Goal: Information Seeking & Learning: Learn about a topic

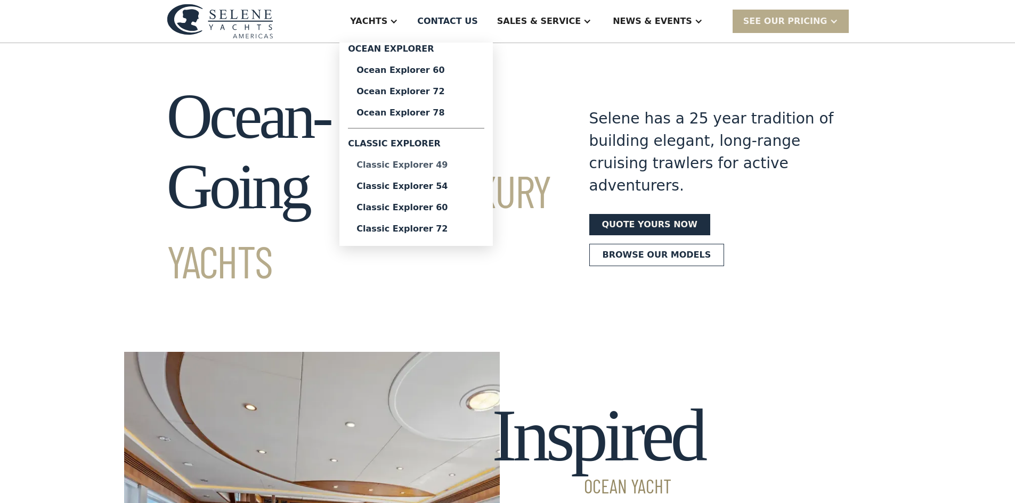
click at [454, 161] on div "Classic Explorer 49" at bounding box center [415, 165] width 119 height 9
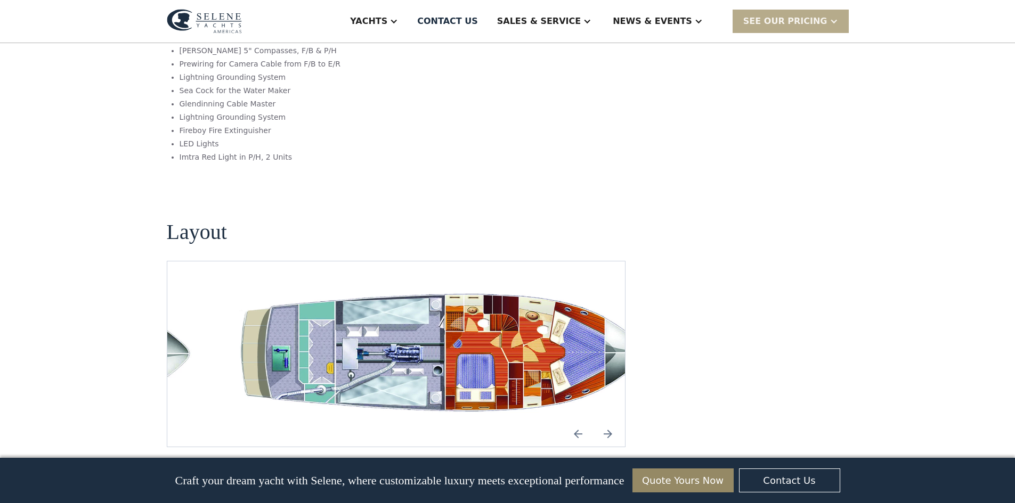
scroll to position [1971, 0]
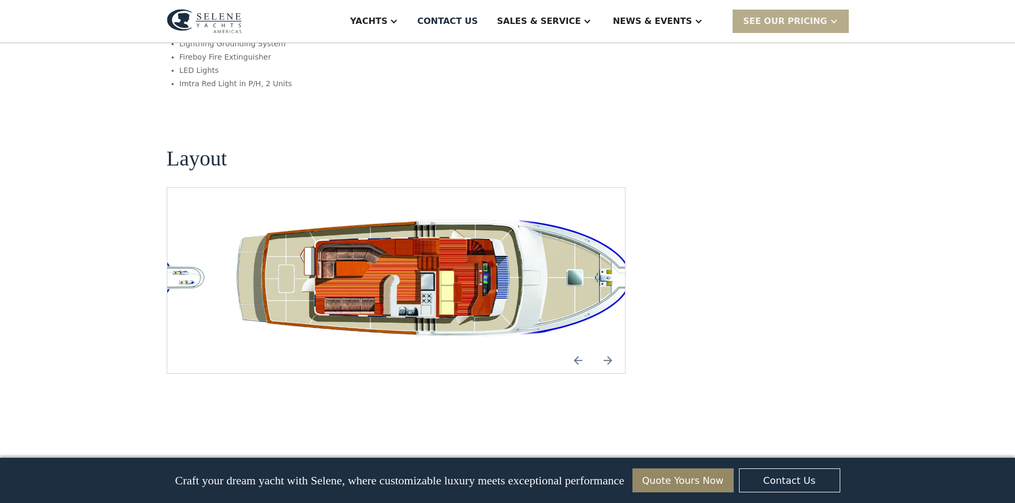
click at [308, 214] on img "open lightbox" at bounding box center [446, 281] width 441 height 134
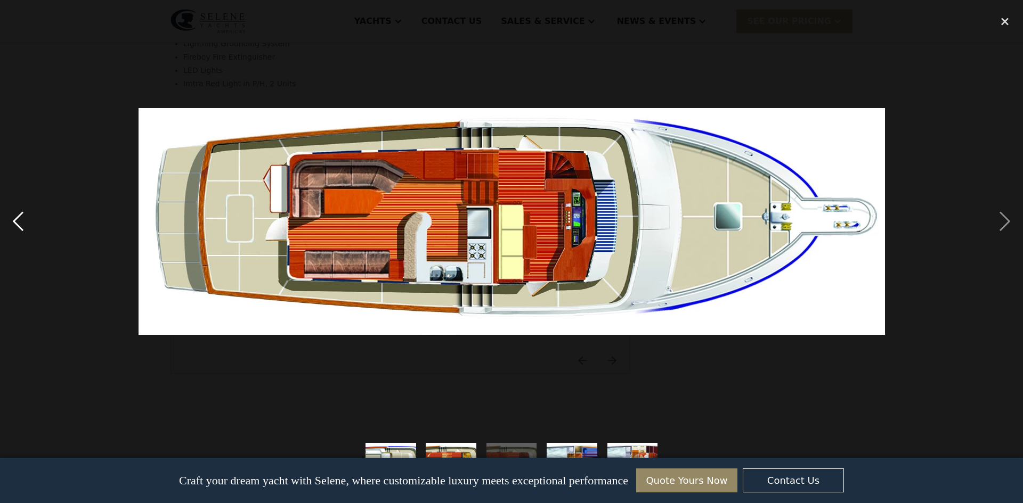
click at [9, 219] on div "previous image" at bounding box center [18, 221] width 36 height 423
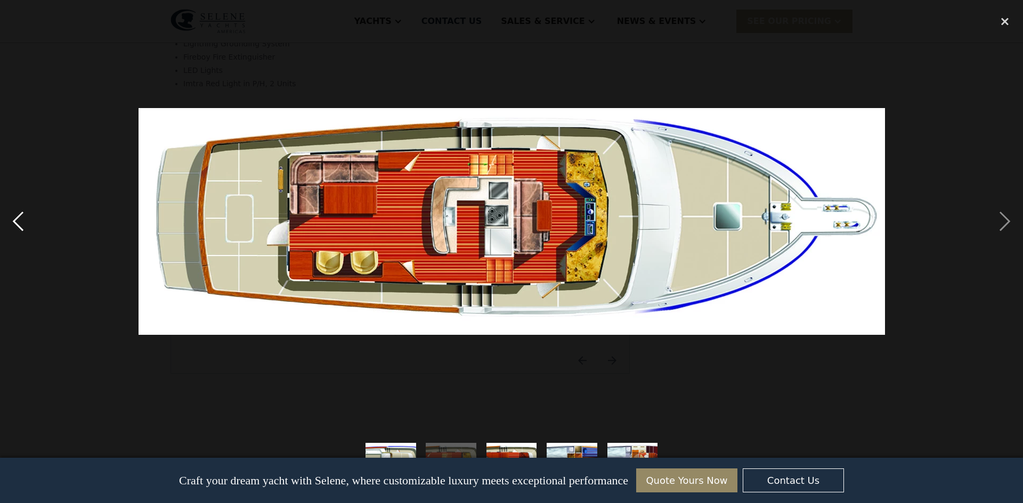
click at [7, 221] on div "previous image" at bounding box center [18, 221] width 36 height 423
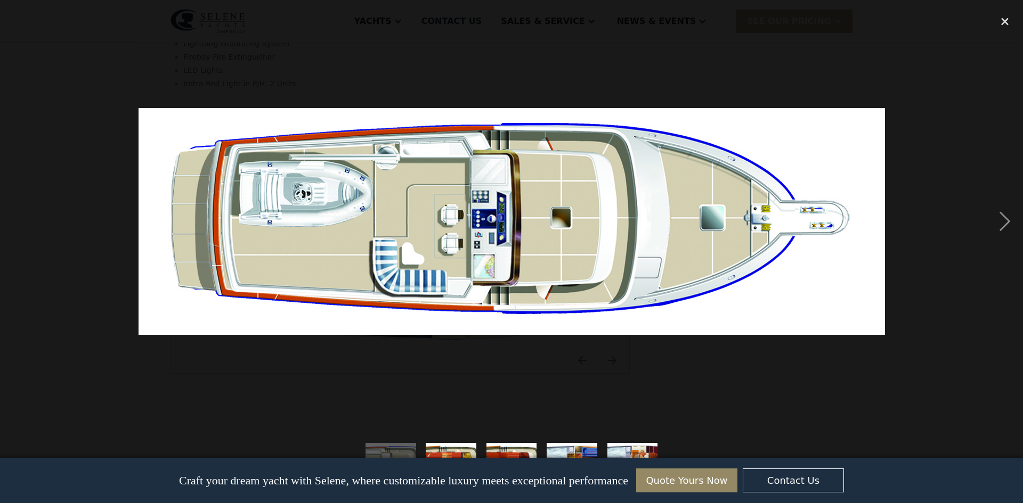
click at [7, 221] on div "previous image" at bounding box center [18, 221] width 36 height 423
click at [1000, 221] on div "next image" at bounding box center [1004, 221] width 36 height 423
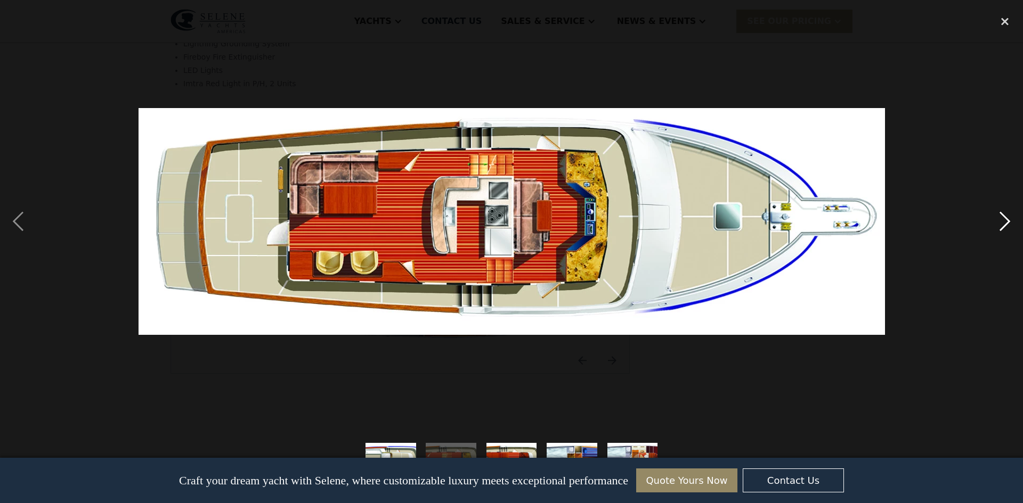
click at [1000, 221] on div "next image" at bounding box center [1004, 221] width 36 height 423
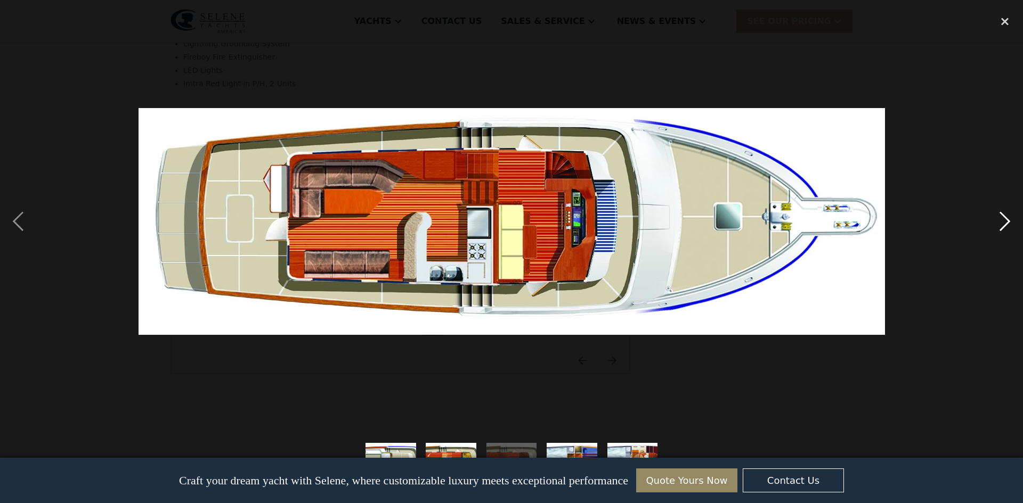
click at [998, 222] on div "next image" at bounding box center [1004, 221] width 36 height 423
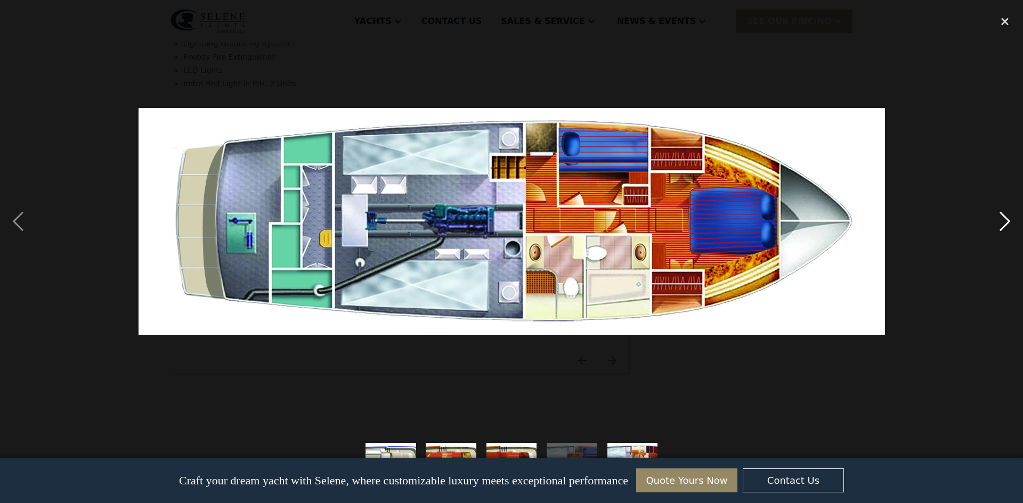
click at [996, 223] on div "next image" at bounding box center [1004, 221] width 36 height 423
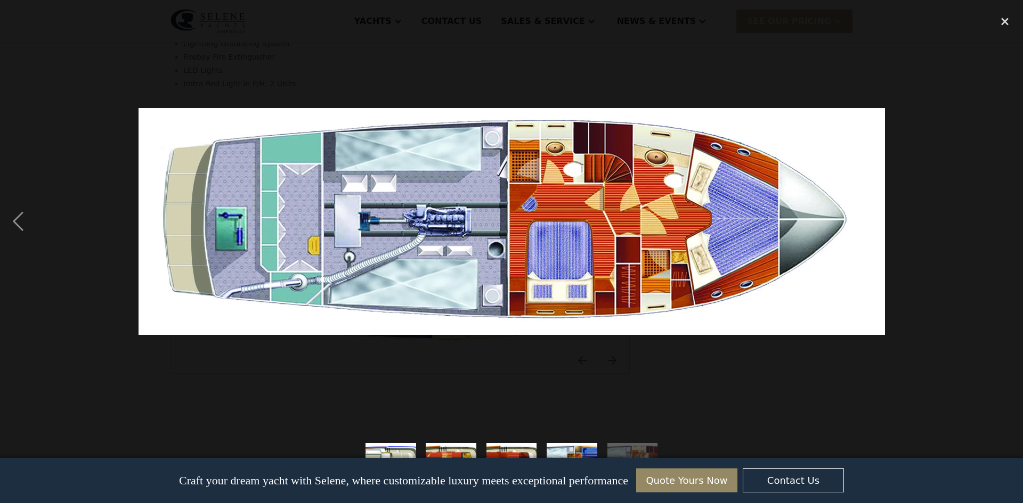
click at [996, 223] on div "next image" at bounding box center [1004, 221] width 36 height 423
click at [1003, 26] on div "close lightbox" at bounding box center [1004, 21] width 36 height 23
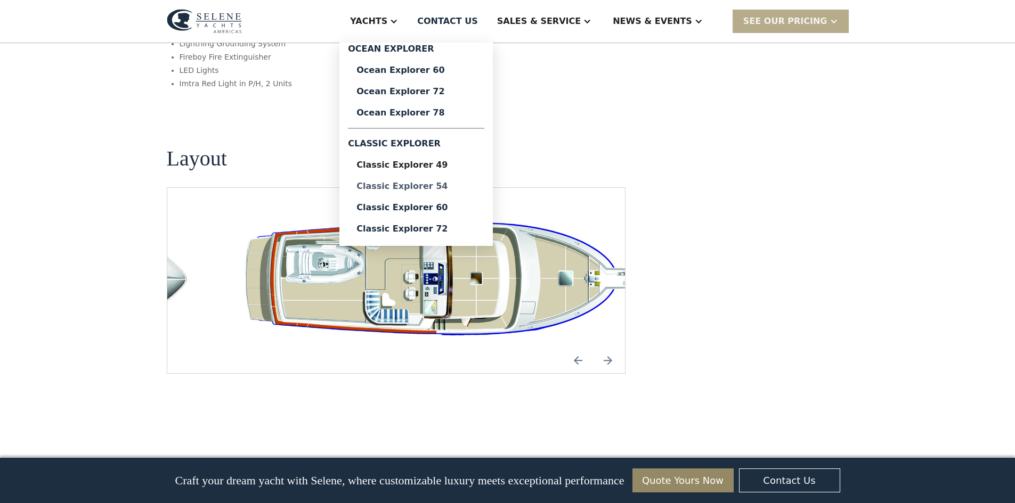
click at [423, 187] on div "Classic Explorer 54" at bounding box center [415, 186] width 119 height 9
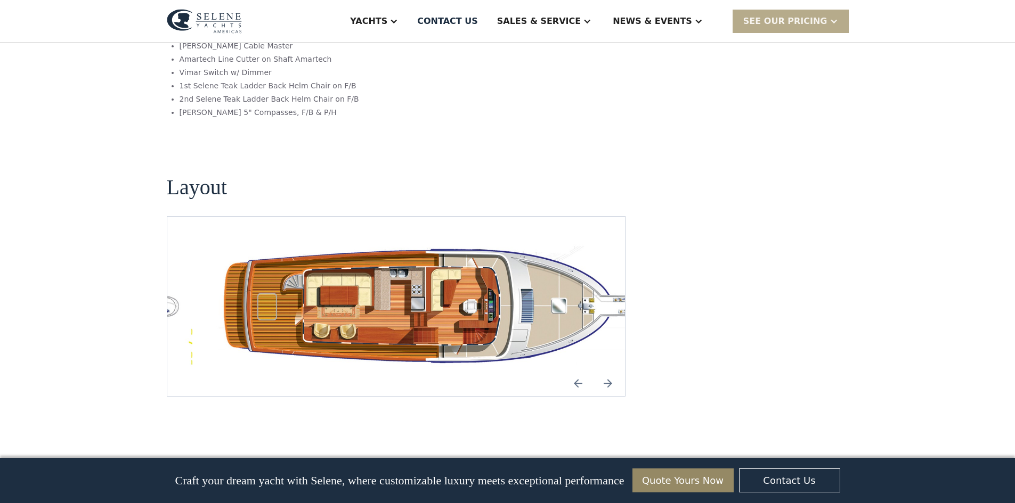
scroll to position [1864, 0]
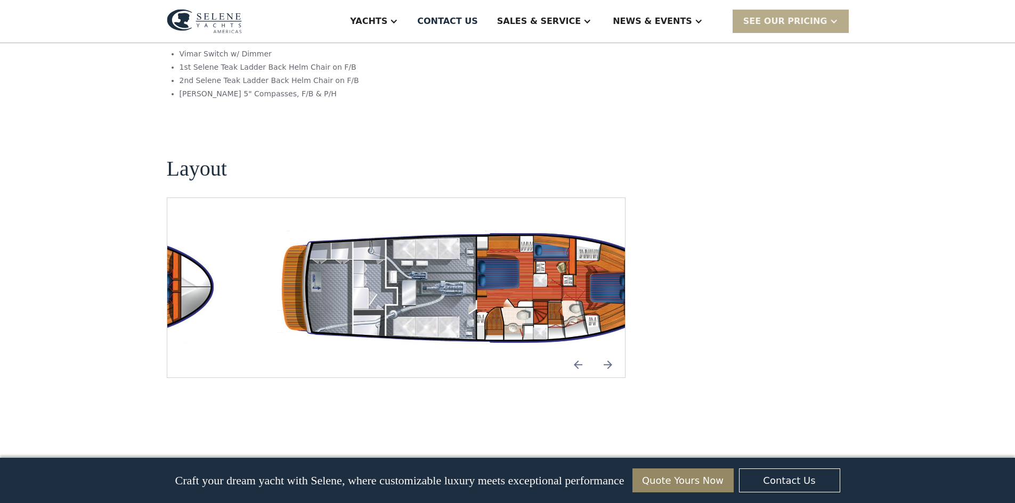
click at [444, 224] on img "open lightbox" at bounding box center [480, 288] width 441 height 128
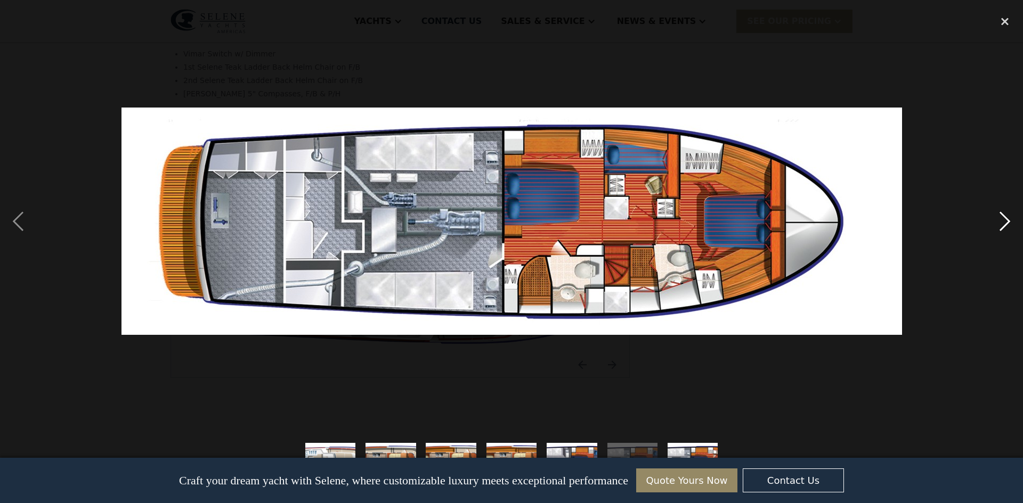
click at [1007, 221] on div "next image" at bounding box center [1004, 221] width 36 height 423
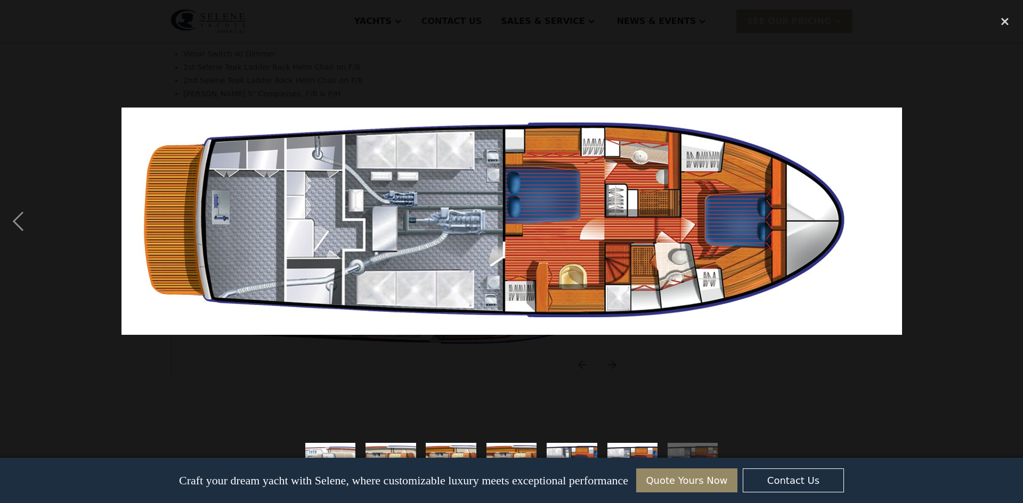
click at [1006, 222] on div "next image" at bounding box center [1004, 221] width 36 height 423
click at [996, 21] on div "close lightbox" at bounding box center [1004, 21] width 36 height 23
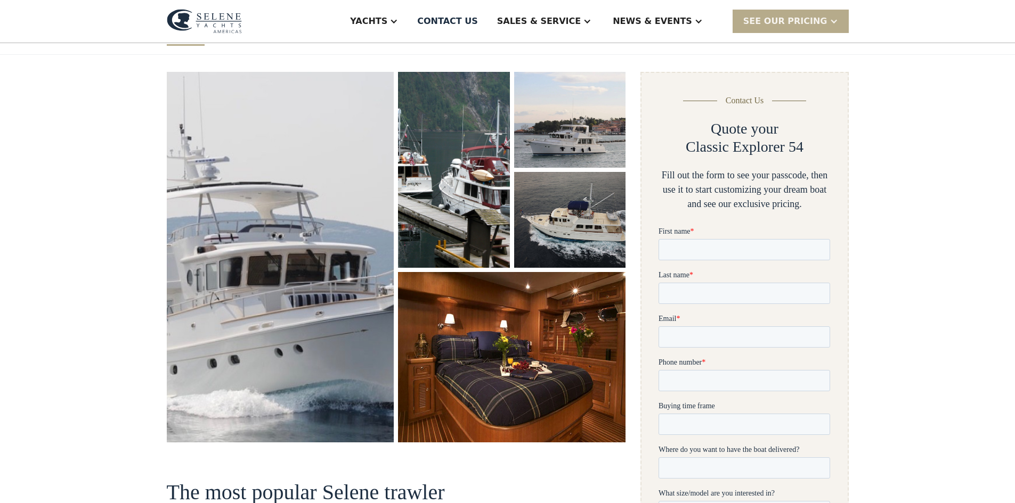
scroll to position [160, 0]
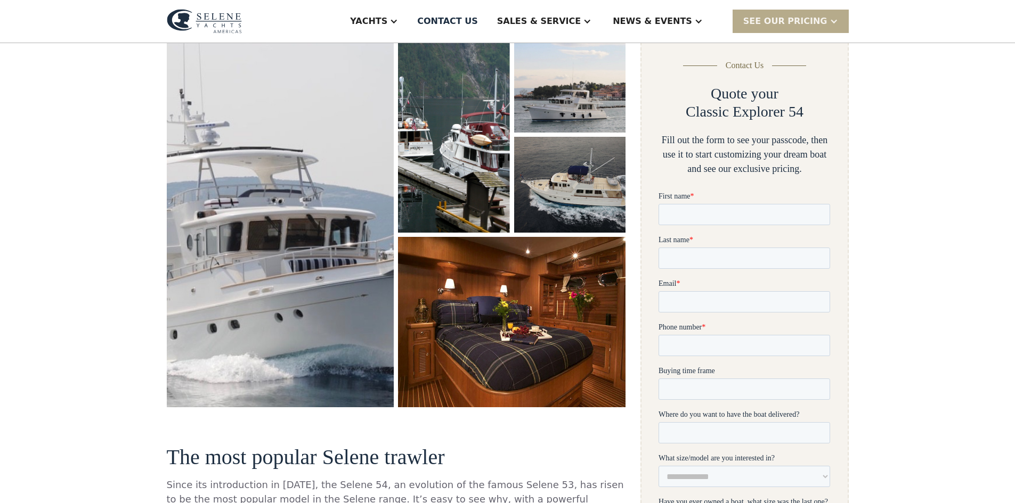
click at [563, 115] on img "open lightbox" at bounding box center [569, 85] width 115 height 99
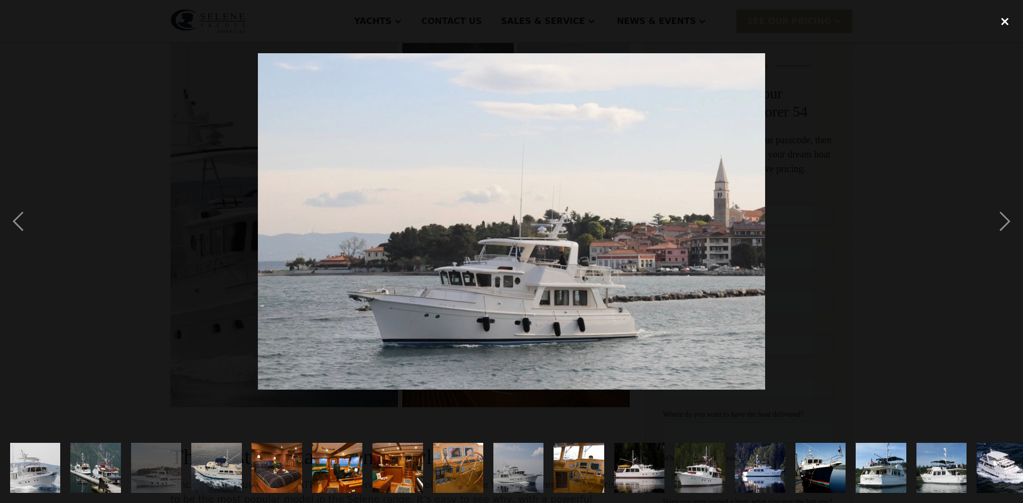
click at [1006, 23] on div "close lightbox" at bounding box center [1004, 21] width 36 height 23
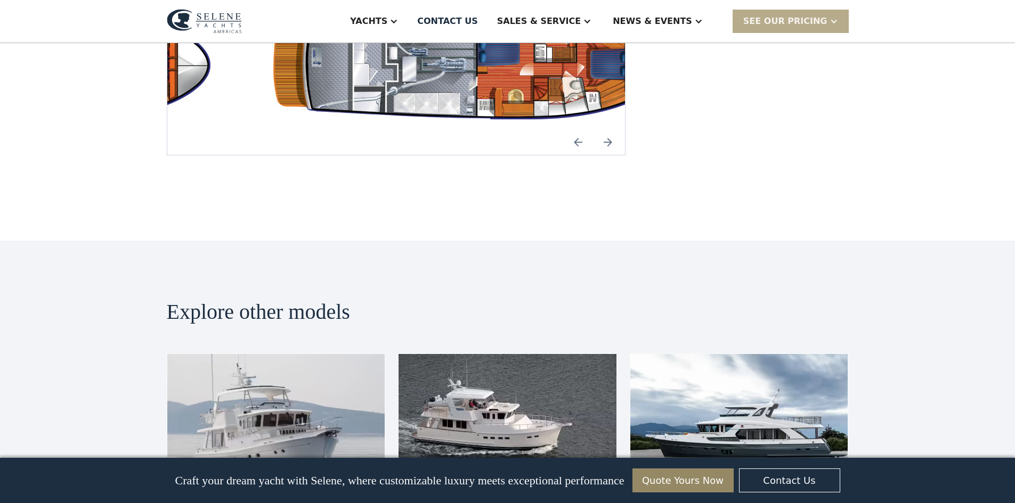
scroll to position [2024, 0]
